Goal: Navigation & Orientation: Find specific page/section

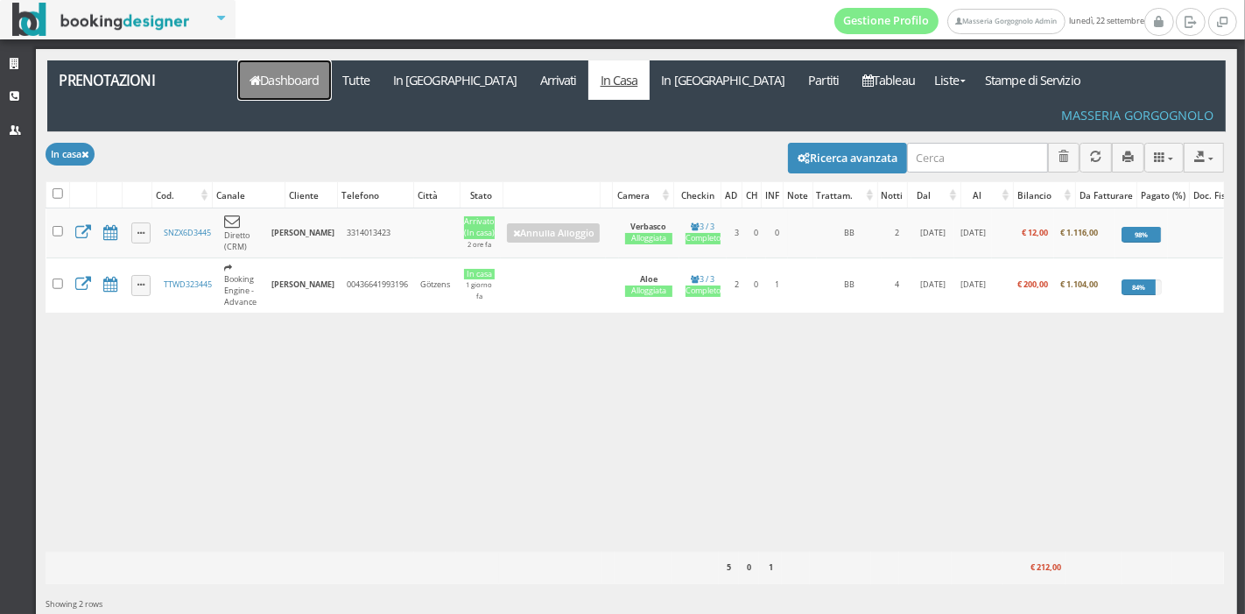
click at [272, 91] on link "Dashboard" at bounding box center [284, 79] width 93 height 39
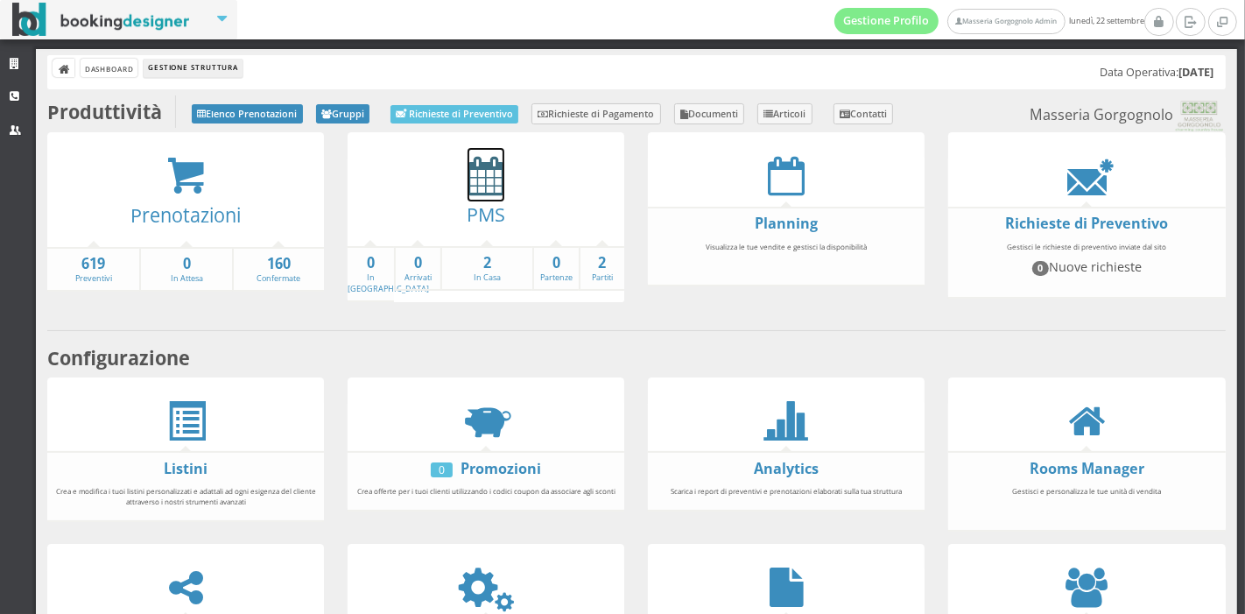
click at [467, 179] on icon at bounding box center [485, 175] width 37 height 39
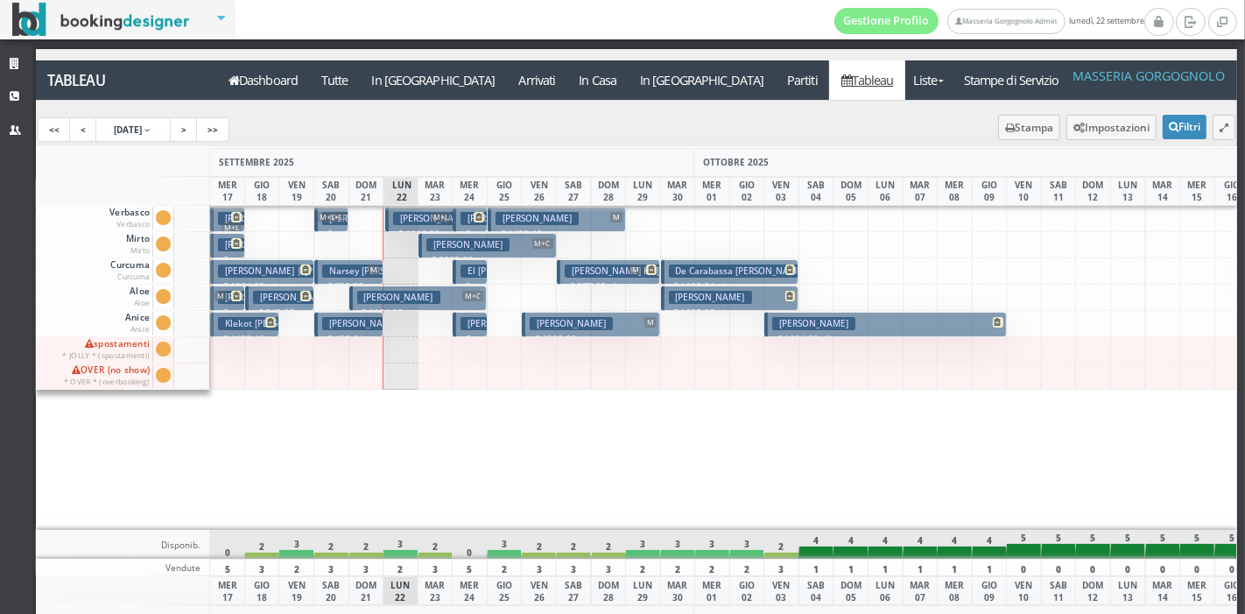
click at [850, 448] on div at bounding box center [850, 368] width 36 height 325
click at [82, 126] on link "<" at bounding box center [83, 129] width 28 height 25
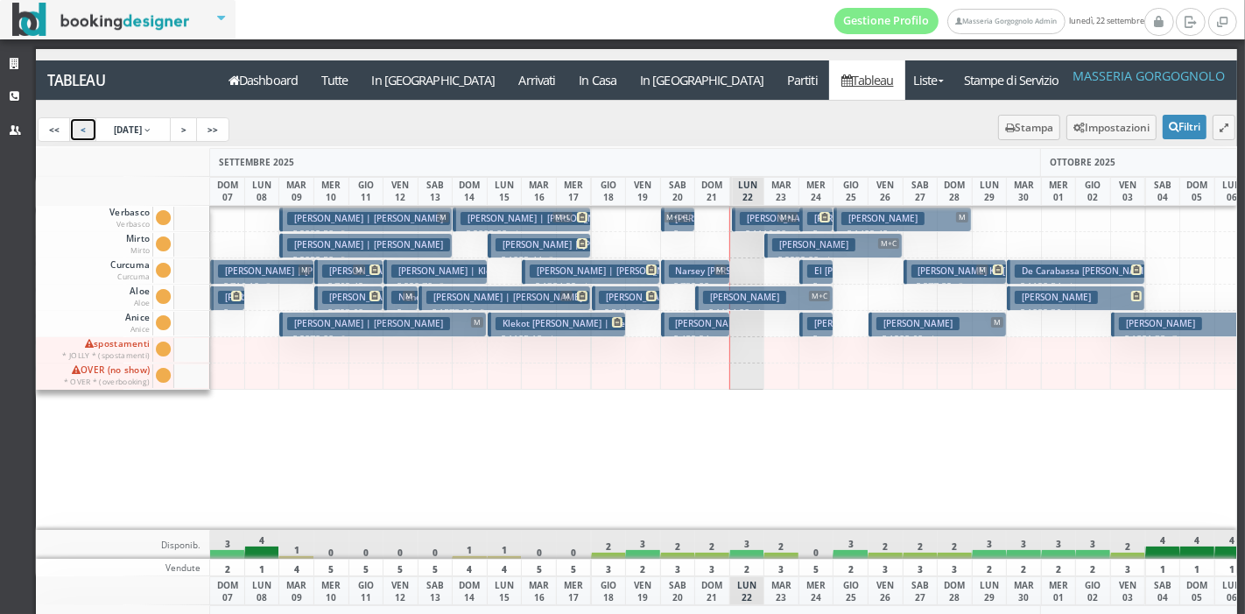
click at [85, 129] on link "<" at bounding box center [83, 129] width 28 height 25
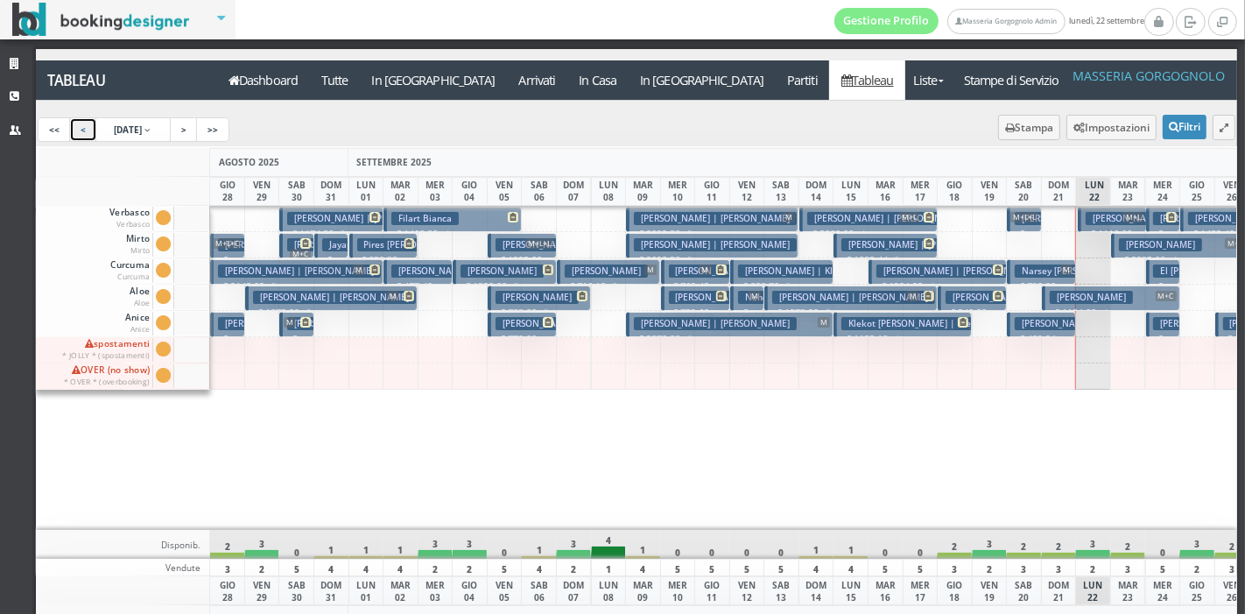
click at [366, 242] on h3 "Pires [PERSON_NAME] | [PERSON_NAME]" at bounding box center [450, 244] width 186 height 13
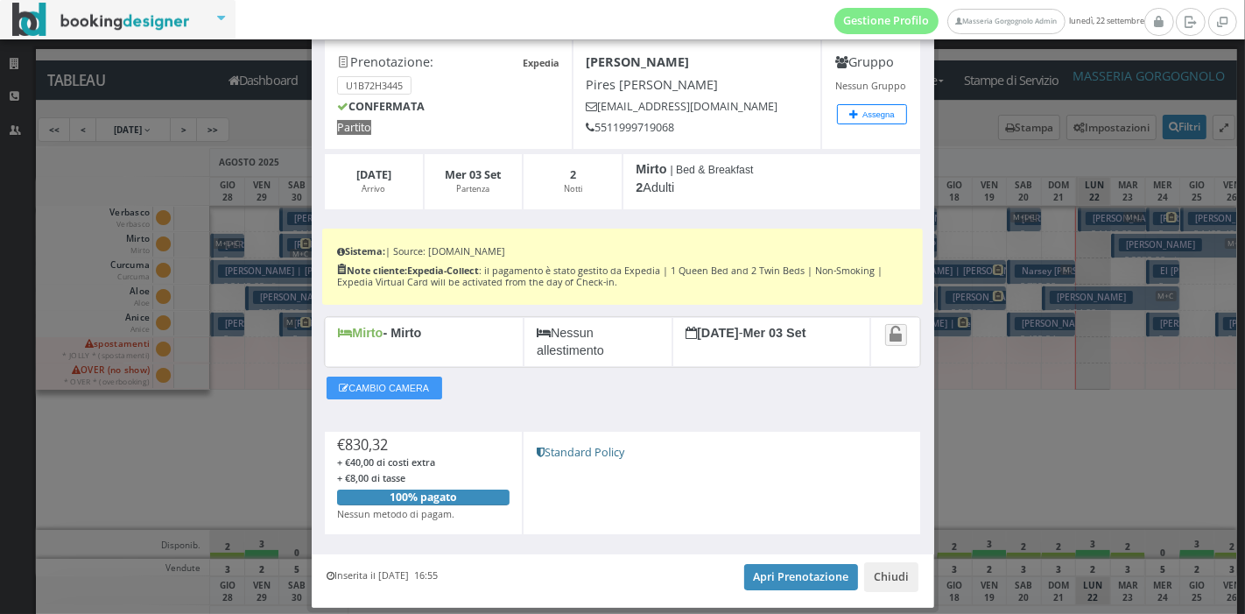
scroll to position [80, 0]
